Goal: Find specific page/section: Find specific page/section

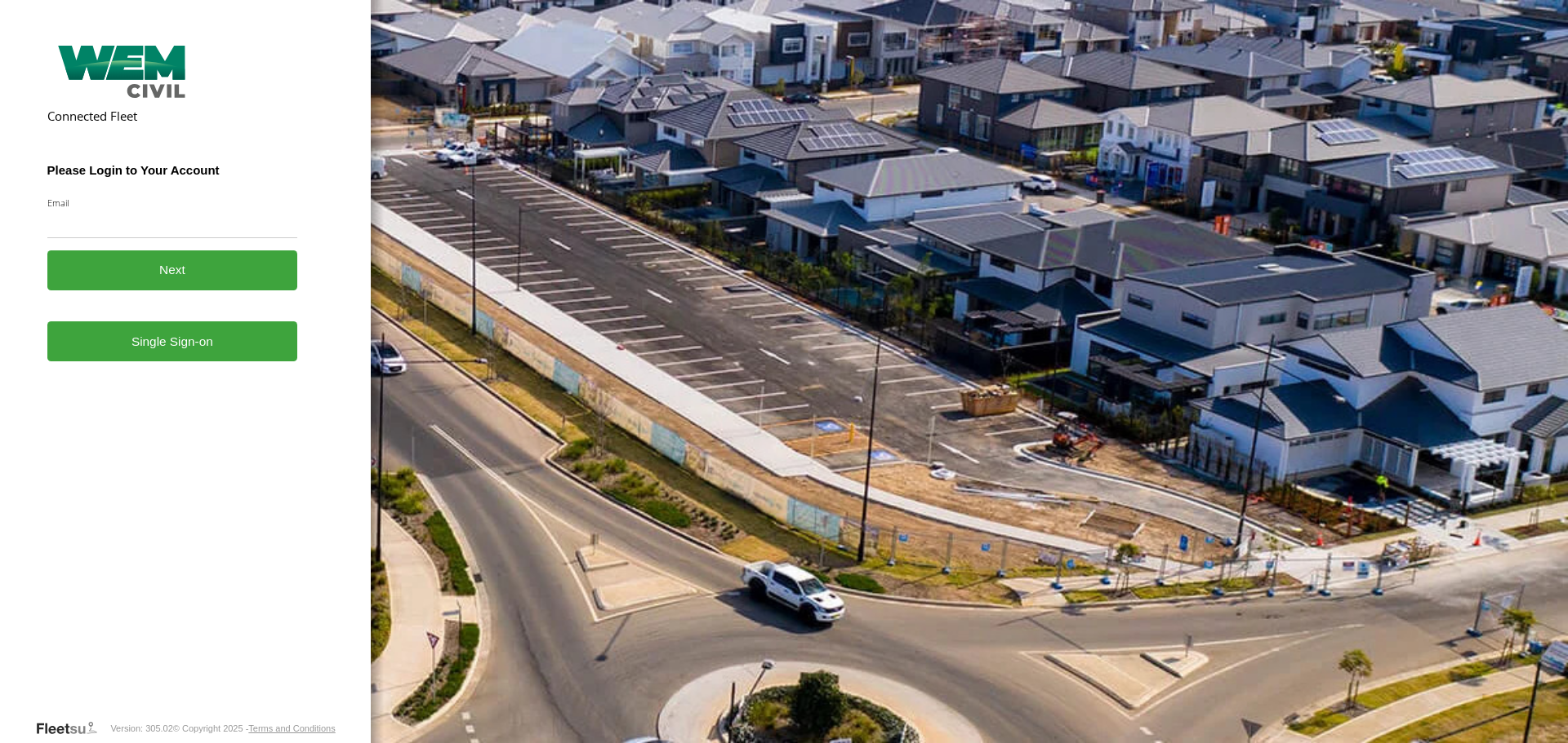
click at [192, 351] on link "Single Sign-on" at bounding box center [173, 341] width 251 height 40
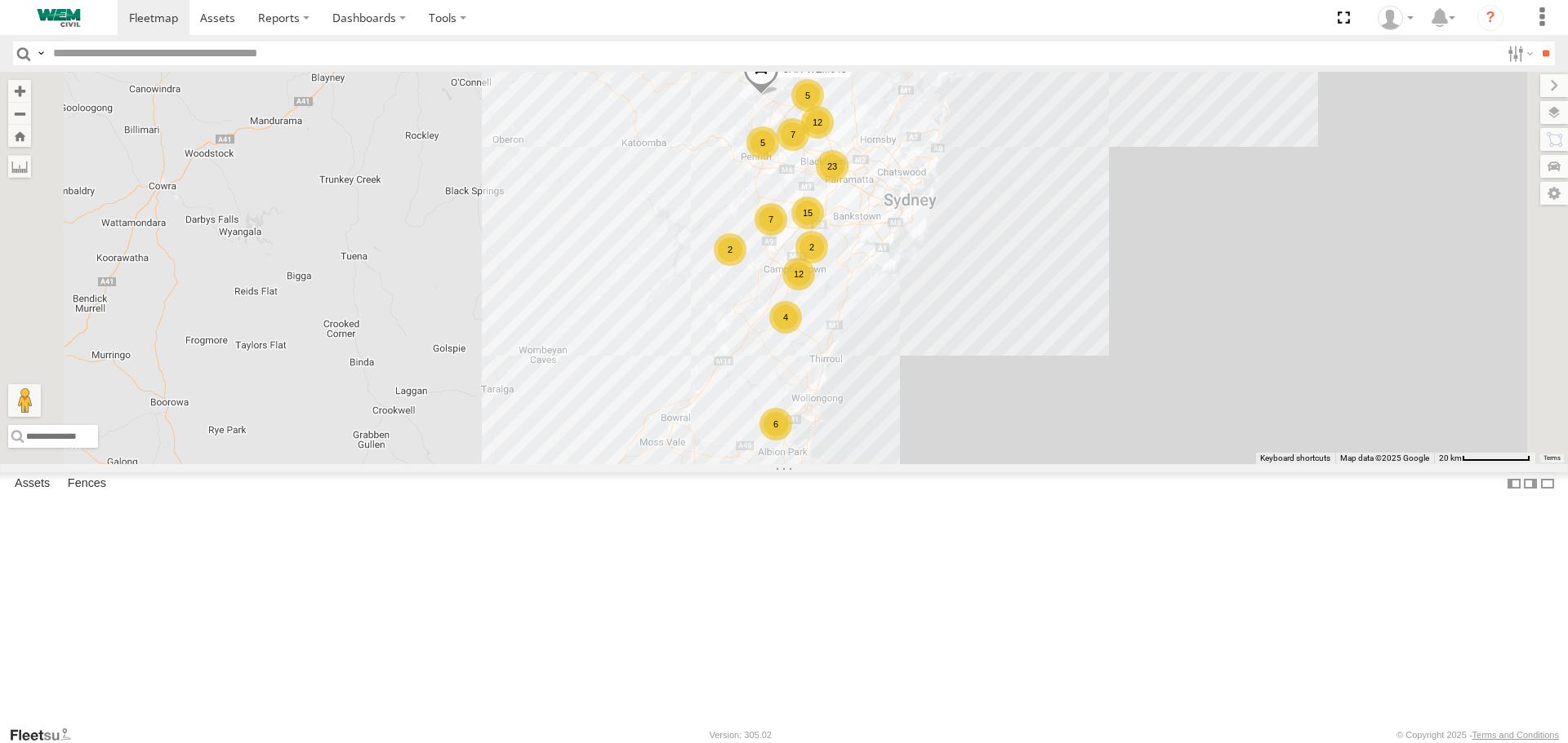
click at [166, 56] on input "text" at bounding box center [773, 53] width 1453 height 23
click at [1535, 42] on input "**" at bounding box center [1545, 53] width 19 height 23
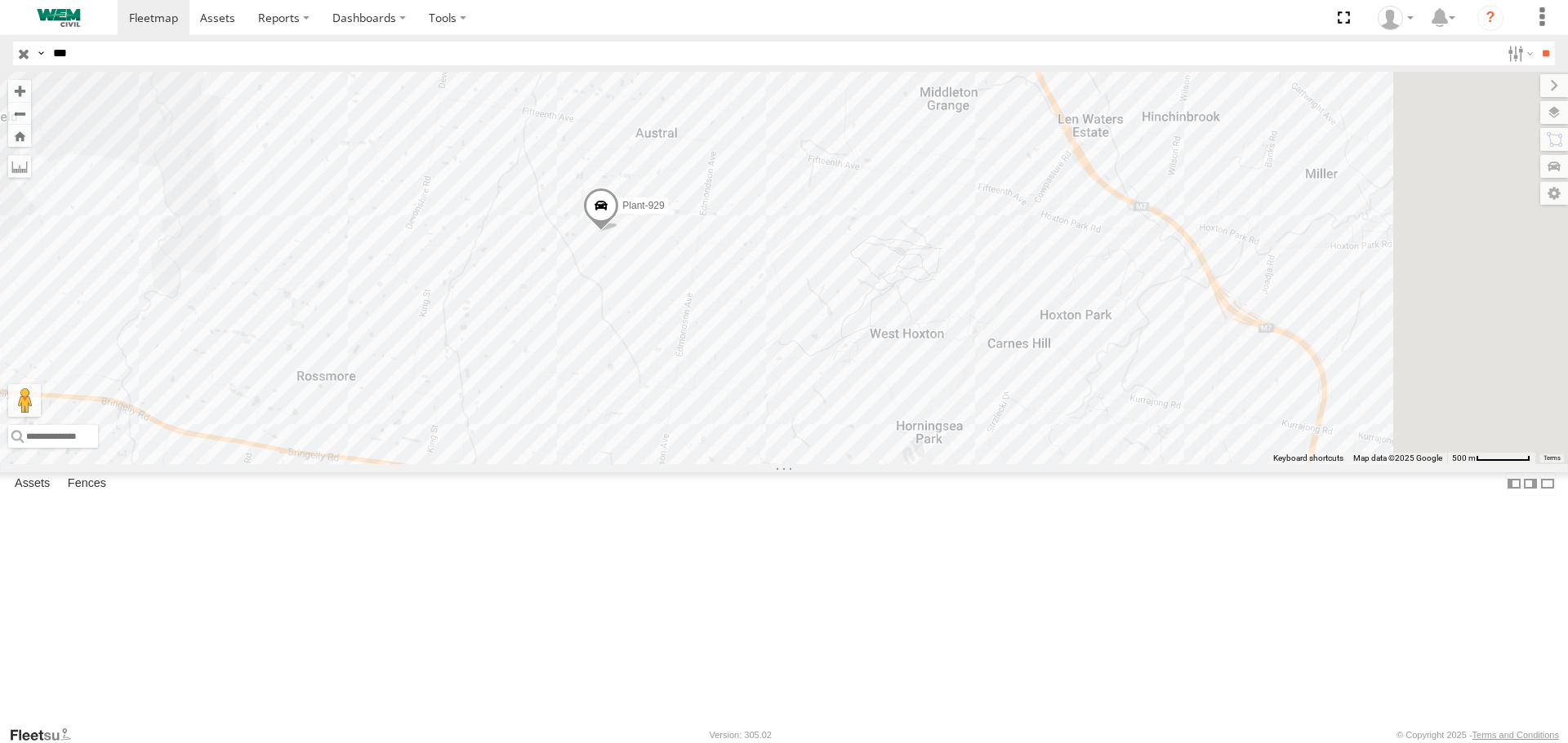
drag, startPoint x: 1138, startPoint y: 493, endPoint x: 943, endPoint y: 455, distance: 198.7
click at [943, 455] on div "Plant-929" at bounding box center [784, 268] width 1568 height 392
click at [136, 55] on input "***" at bounding box center [773, 53] width 1453 height 23
type input "***"
click at [1535, 42] on input "**" at bounding box center [1545, 53] width 19 height 23
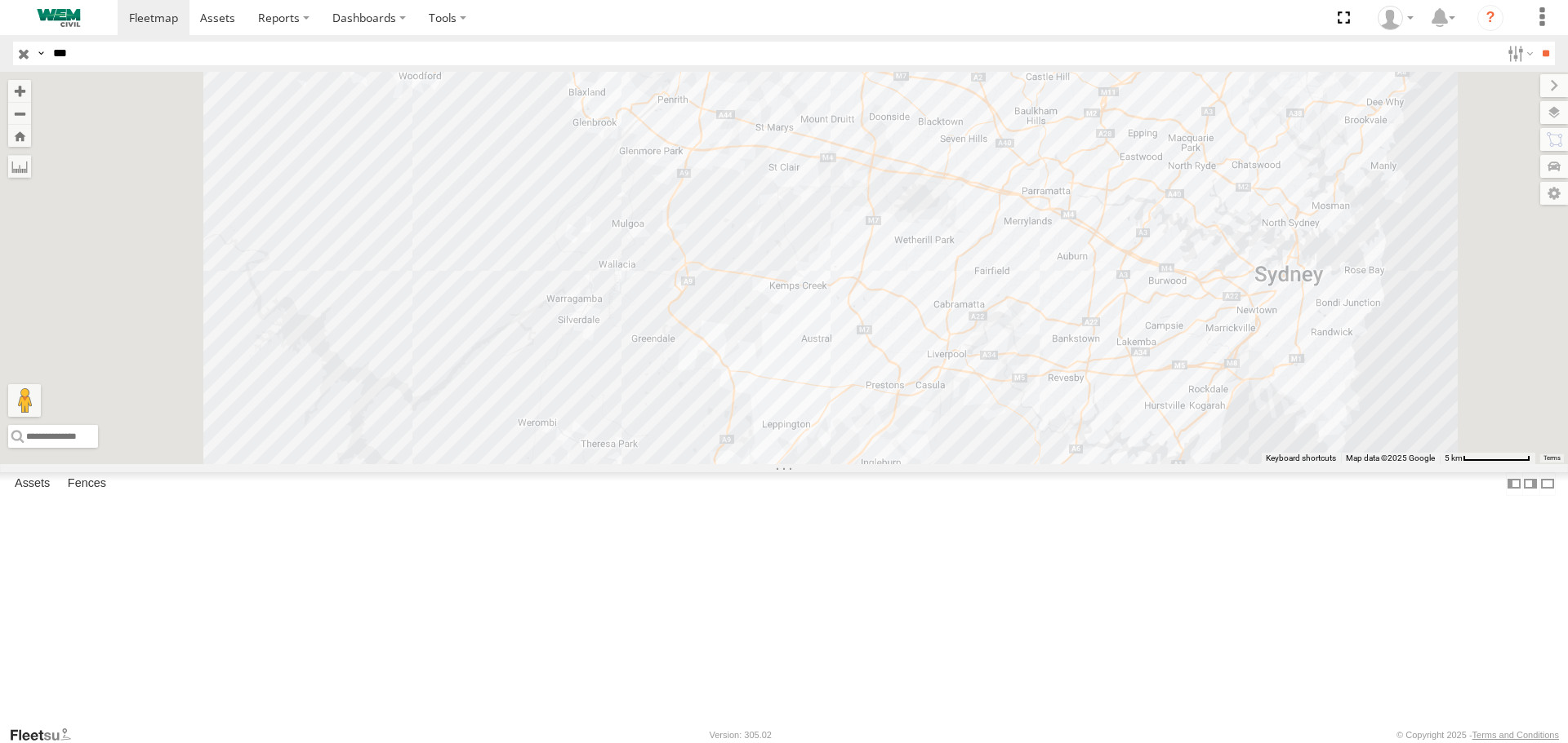
click at [0, 0] on div "Solar Gen #939" at bounding box center [0, 0] width 0 height 0
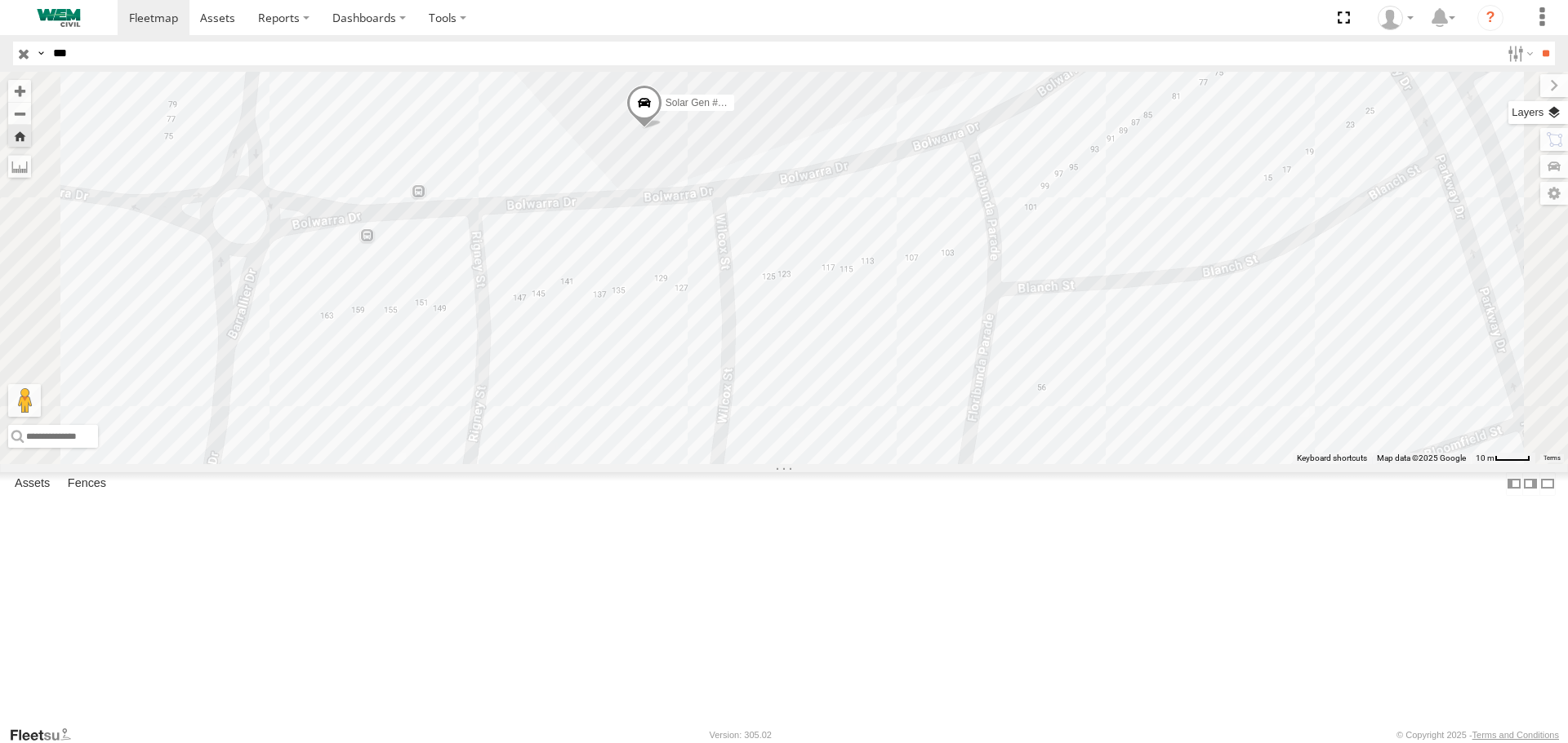
click at [1561, 115] on label at bounding box center [1538, 113] width 60 height 23
click at [0, 0] on label at bounding box center [0, 0] width 0 height 0
click at [0, 0] on span "Satellite" at bounding box center [0, 0] width 0 height 0
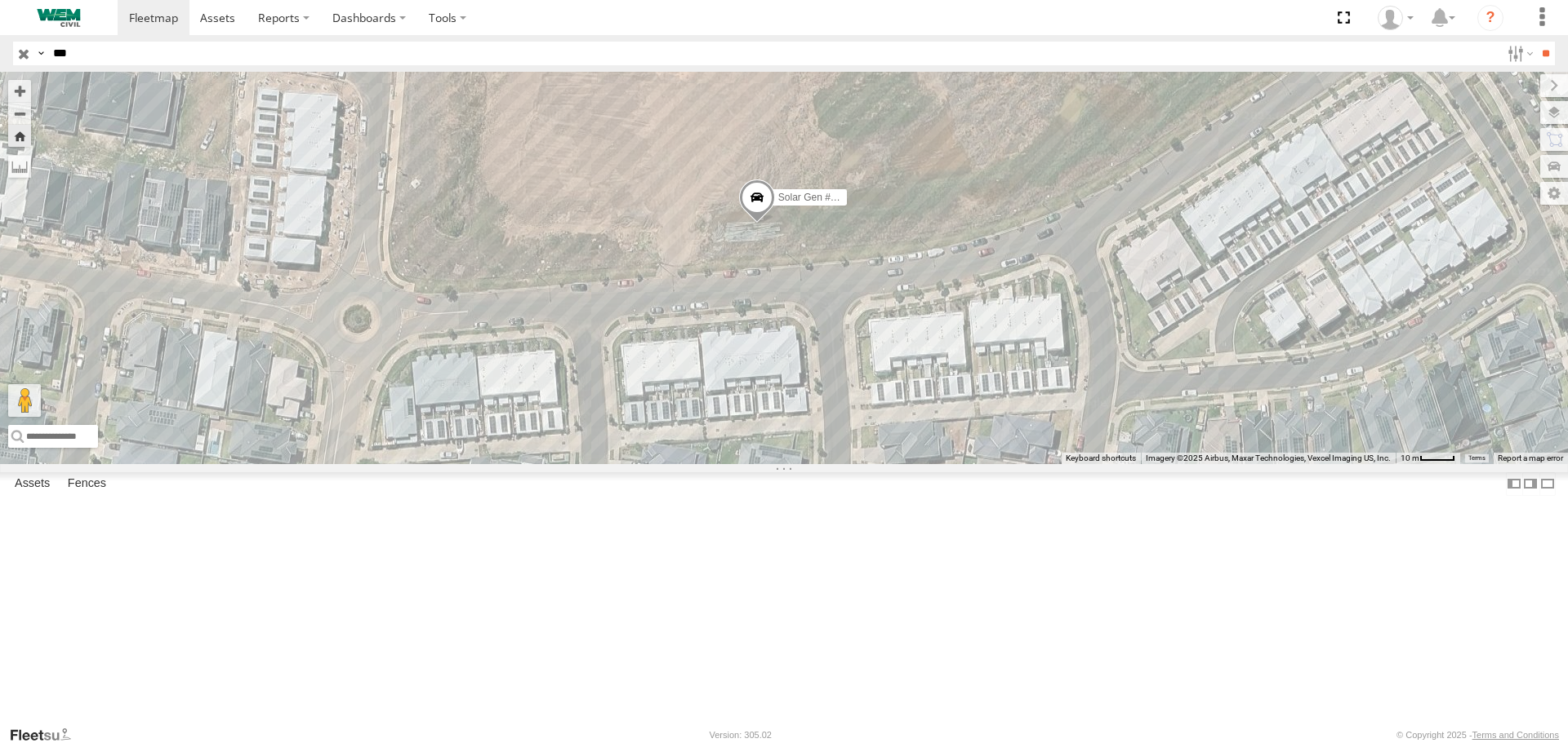
drag, startPoint x: 1072, startPoint y: 420, endPoint x: 1190, endPoint y: 527, distance: 159.3
click at [1190, 463] on div "Solar Gen #939" at bounding box center [784, 268] width 1568 height 392
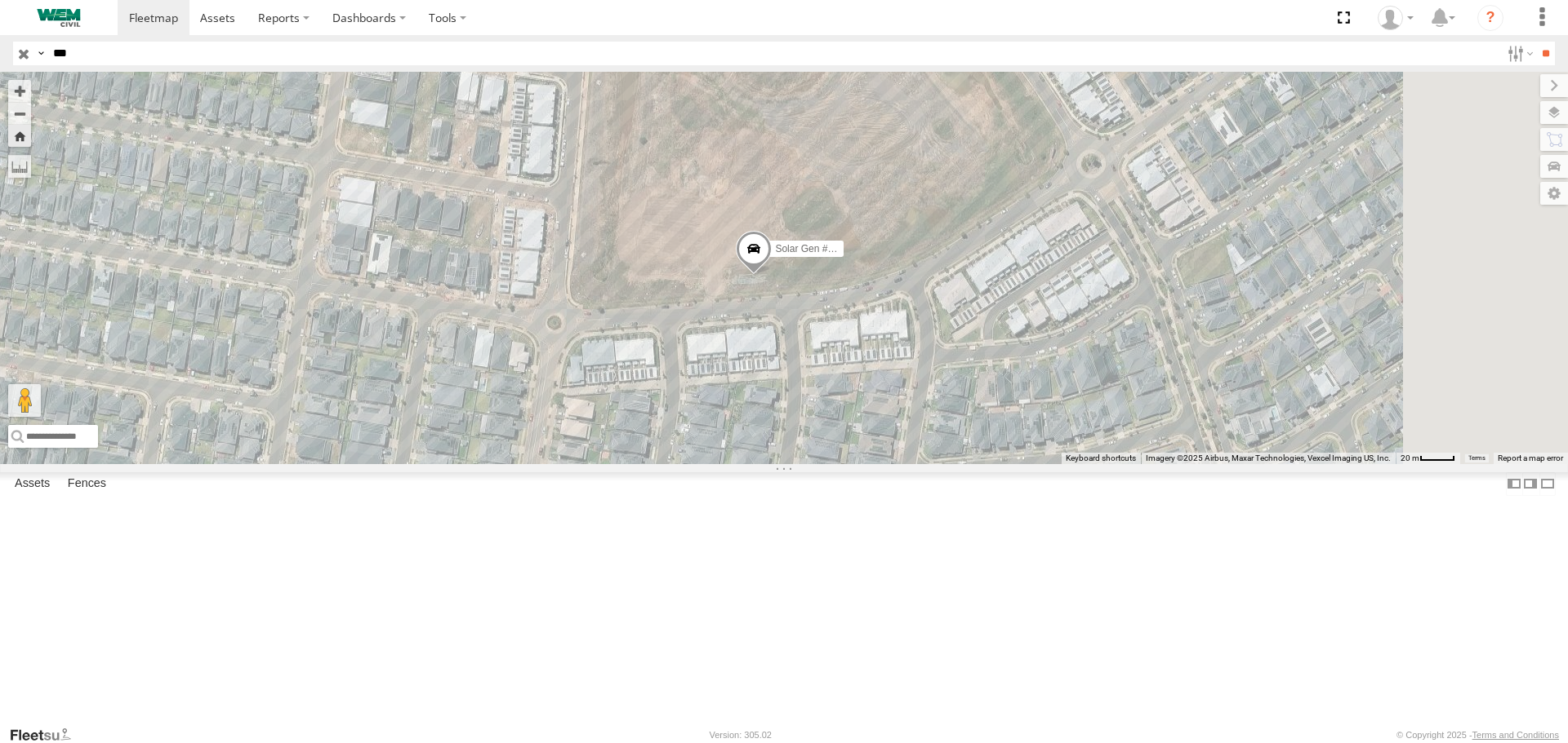
drag, startPoint x: 1188, startPoint y: 527, endPoint x: 1016, endPoint y: 474, distance: 180.0
click at [1016, 463] on div "Solar Gen #939" at bounding box center [784, 268] width 1568 height 392
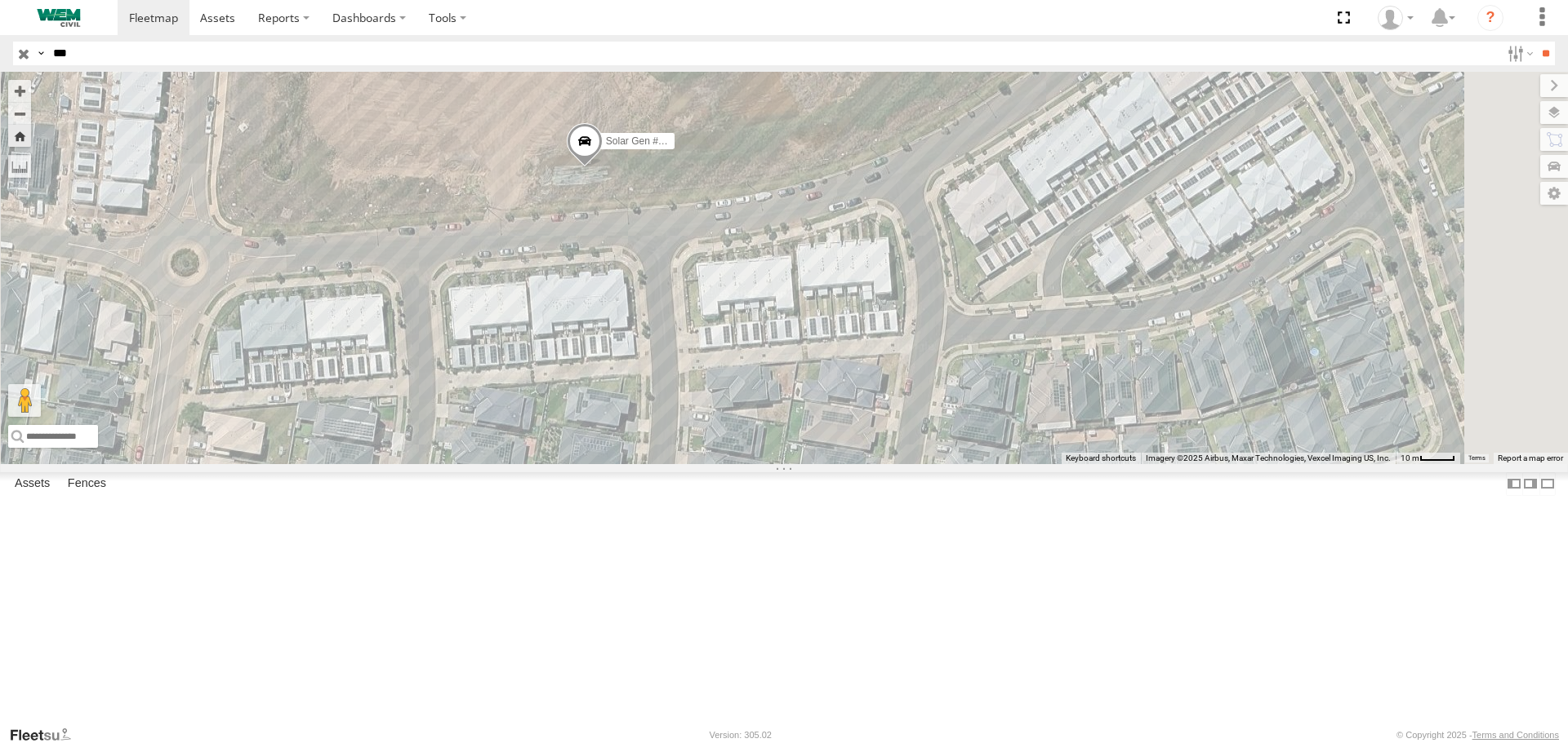
click at [0, 0] on span "Satellite + Roadmap" at bounding box center [0, 0] width 0 height 0
click at [0, 0] on div "Basemaps Roadmap Terrain Satellite Satellite + Roadmap" at bounding box center [0, 0] width 0 height 0
click at [940, 243] on div "Solar Gen #939" at bounding box center [784, 268] width 1568 height 392
click at [882, 419] on div "Solar Gen #939 [GEOGRAPHIC_DATA] 92" at bounding box center [784, 268] width 1568 height 392
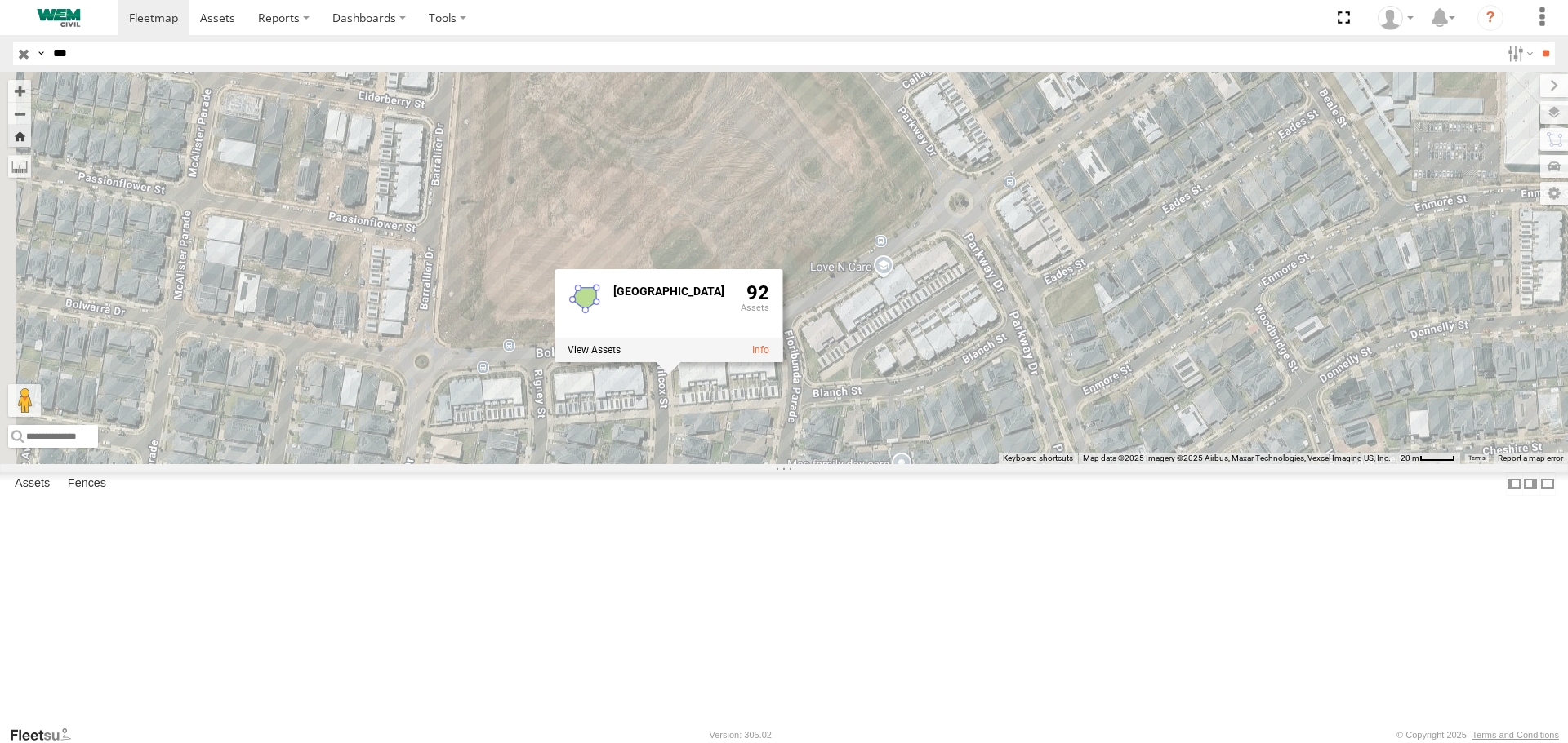
drag, startPoint x: 565, startPoint y: 354, endPoint x: 965, endPoint y: 298, distance: 403.9
click at [965, 298] on div "Solar Gen #939 [GEOGRAPHIC_DATA] 92" at bounding box center [784, 268] width 1568 height 392
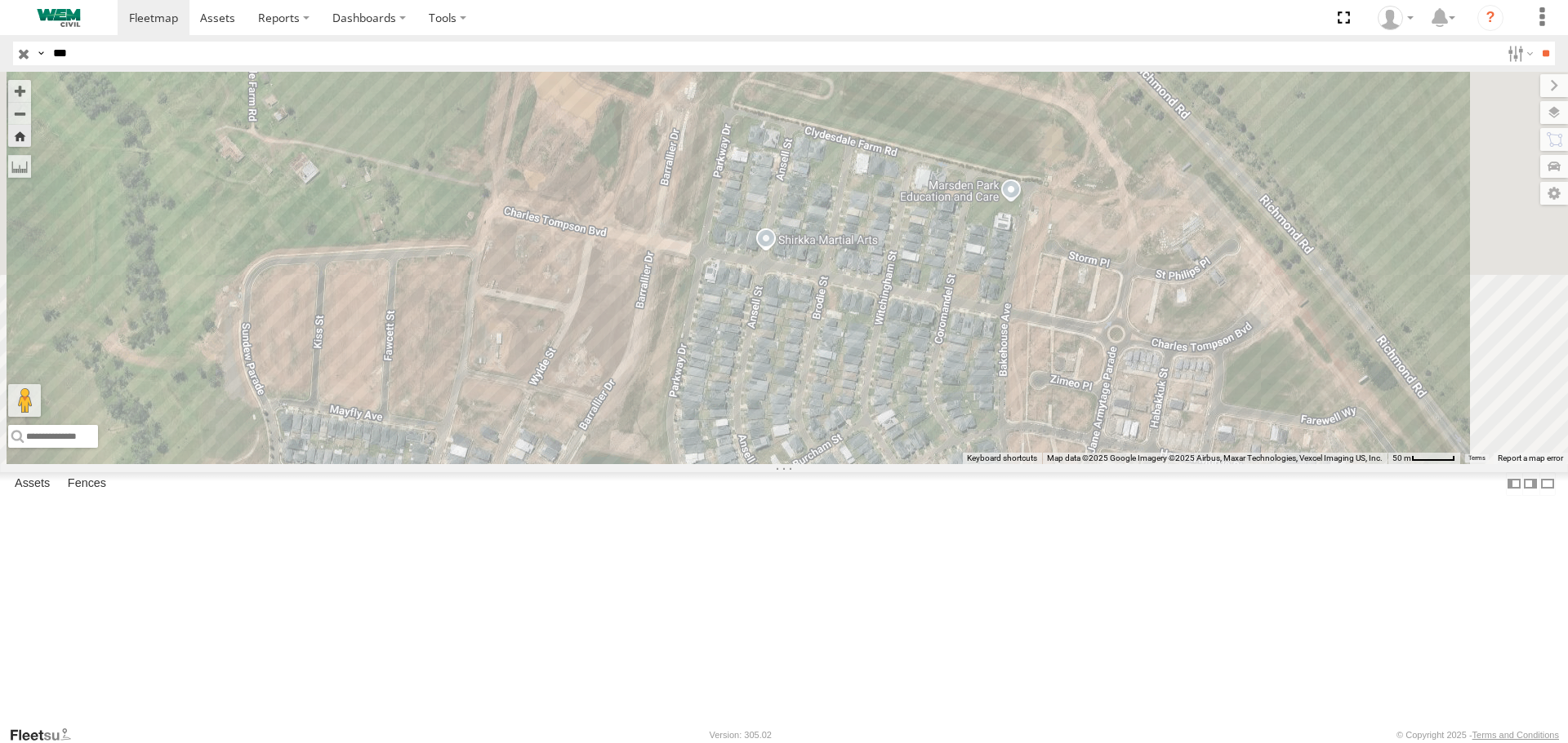
drag, startPoint x: 914, startPoint y: 175, endPoint x: 812, endPoint y: 704, distance: 538.7
click at [812, 463] on div "Solar Gen #939 [GEOGRAPHIC_DATA] 92" at bounding box center [784, 268] width 1568 height 392
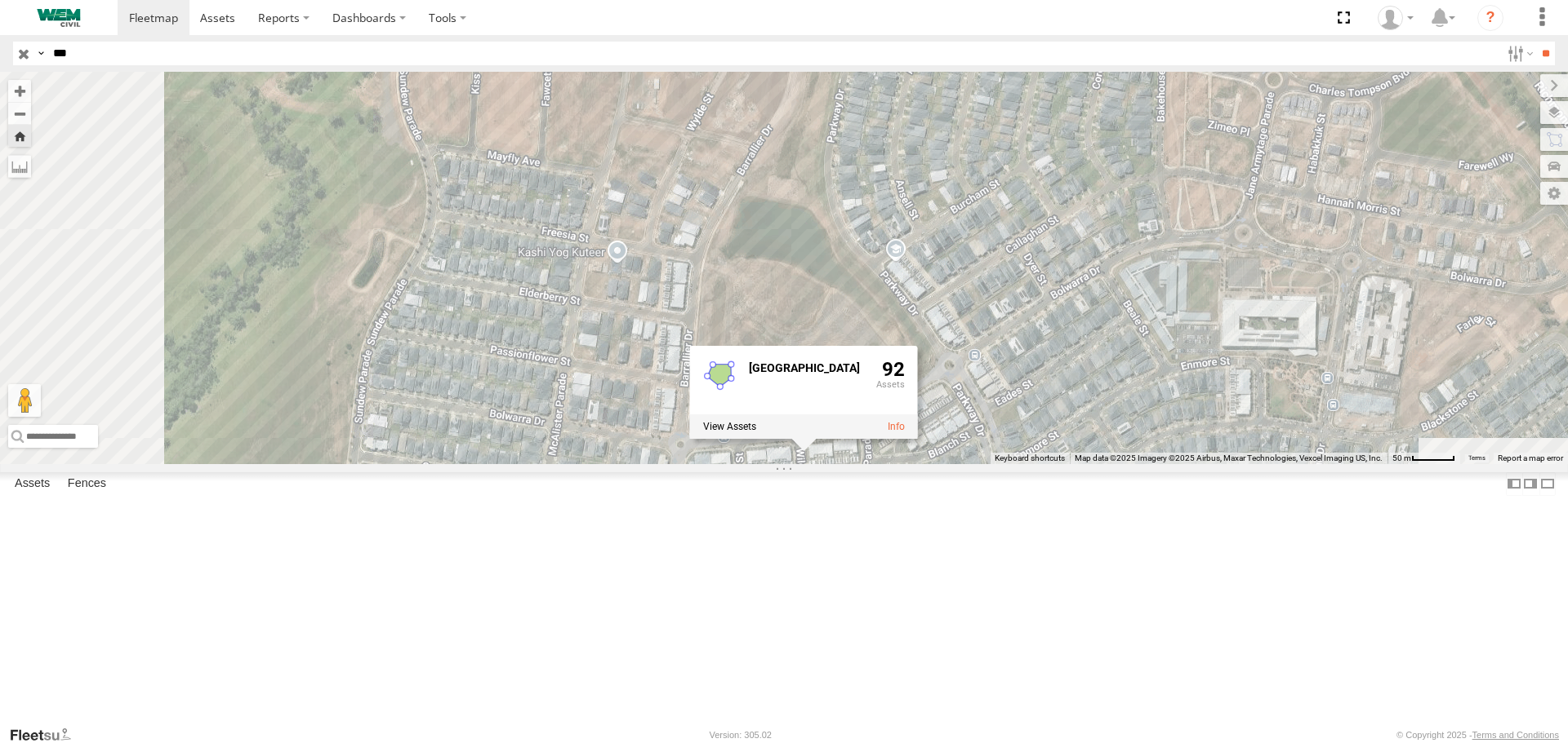
drag, startPoint x: 820, startPoint y: 370, endPoint x: 874, endPoint y: 89, distance: 286.1
click at [874, 89] on div "Solar Gen #939 [GEOGRAPHIC_DATA] 92" at bounding box center [784, 268] width 1568 height 392
click at [918, 415] on div "Greater Sydney 92" at bounding box center [804, 380] width 228 height 69
click at [881, 380] on div "Solar Gen #939 [GEOGRAPHIC_DATA] 92" at bounding box center [784, 268] width 1568 height 392
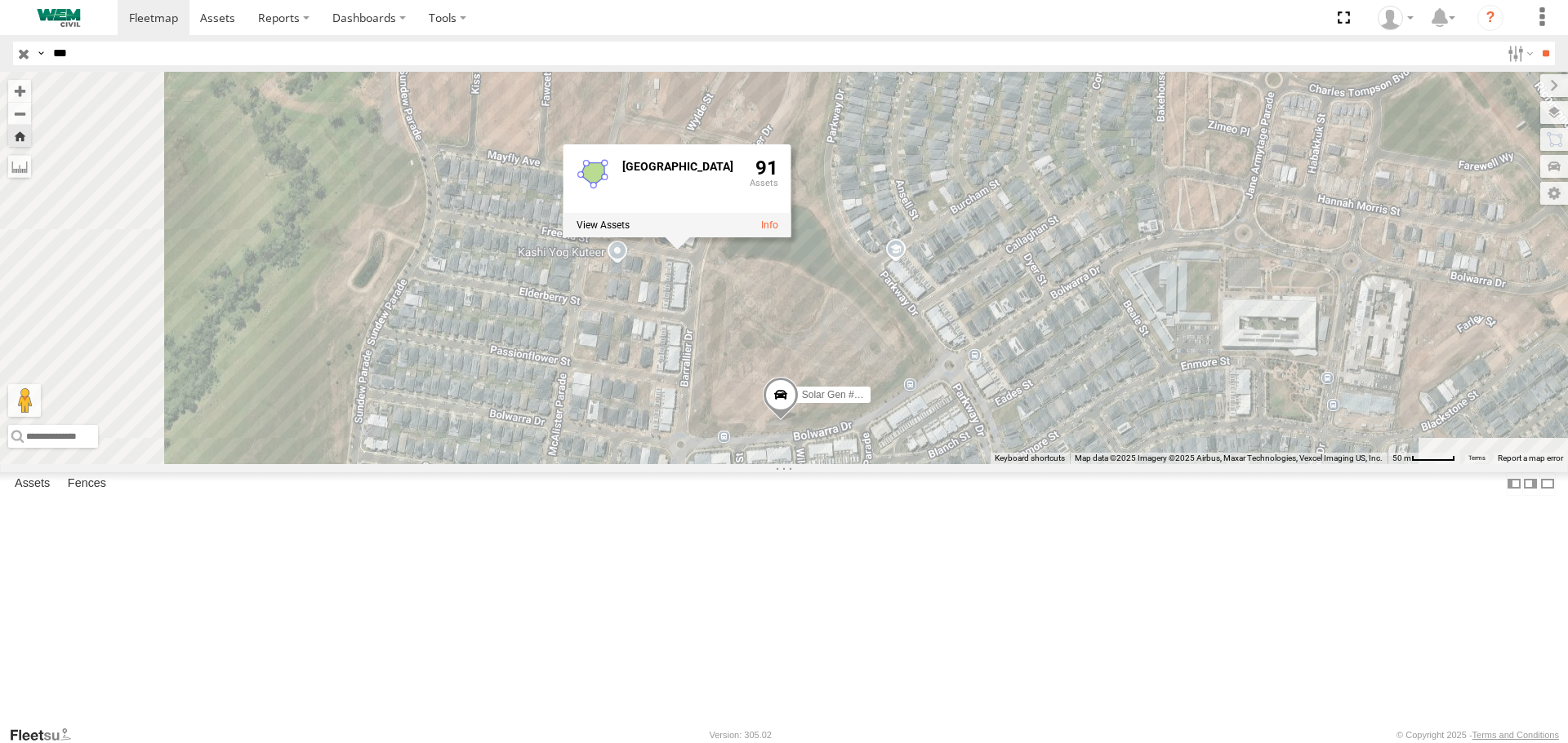
click at [1020, 423] on div "Solar Gen #939 [GEOGRAPHIC_DATA] 91" at bounding box center [784, 268] width 1568 height 392
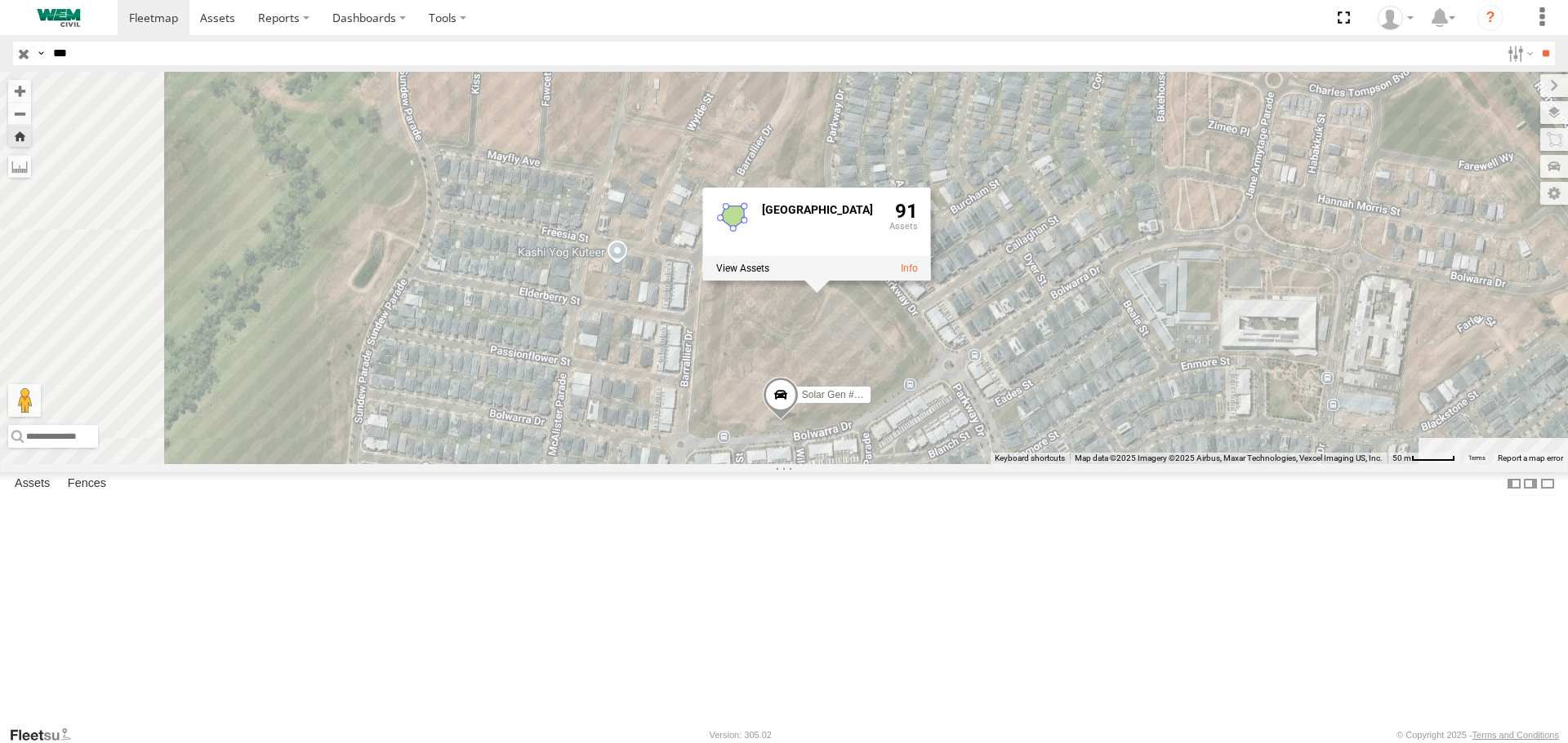
click at [501, 323] on div "Solar Gen #939 [GEOGRAPHIC_DATA] 91" at bounding box center [784, 268] width 1568 height 392
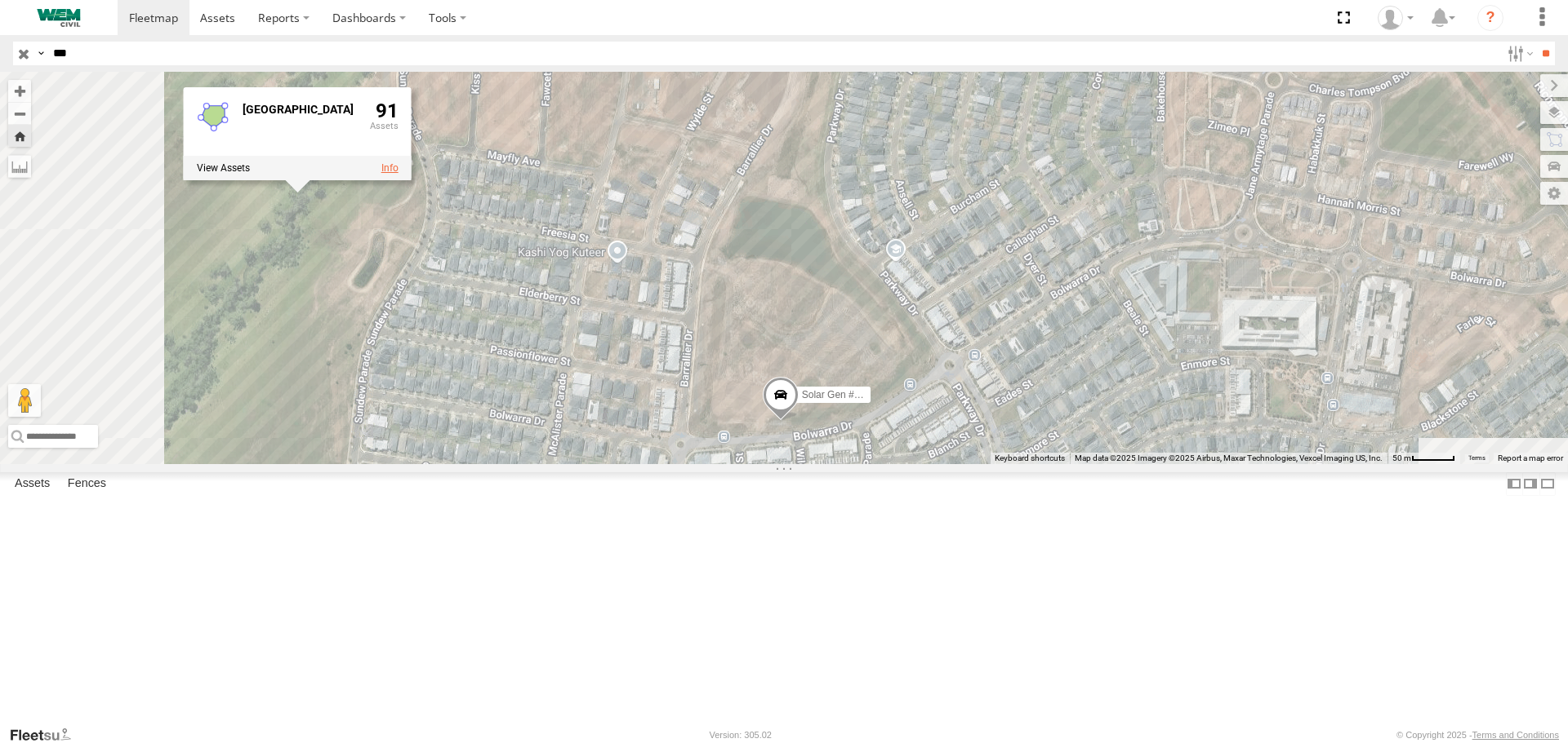
click at [398, 173] on link at bounding box center [390, 168] width 17 height 11
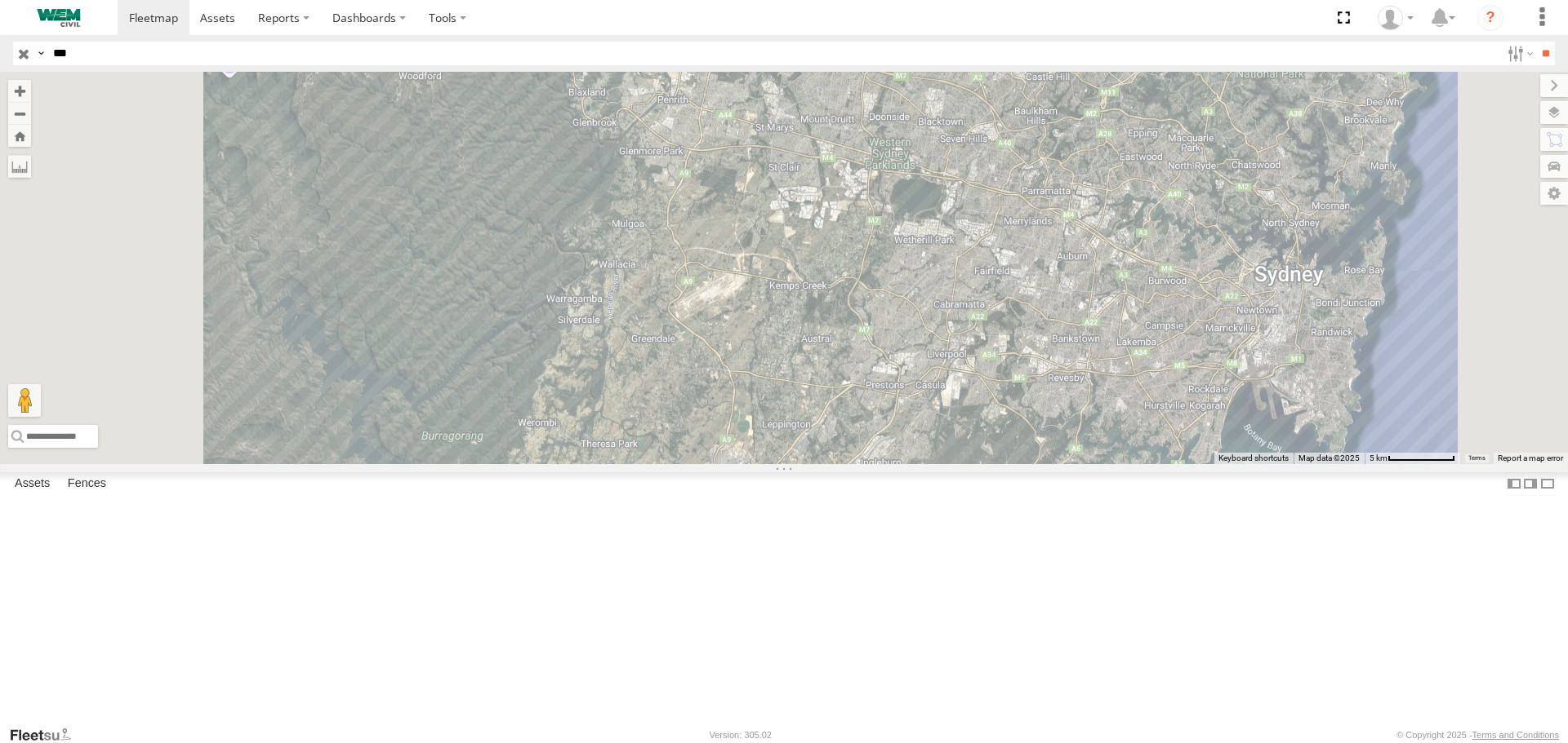
click at [0, 0] on div "Solar Gen #939" at bounding box center [0, 0] width 0 height 0
